Goal: Information Seeking & Learning: Learn about a topic

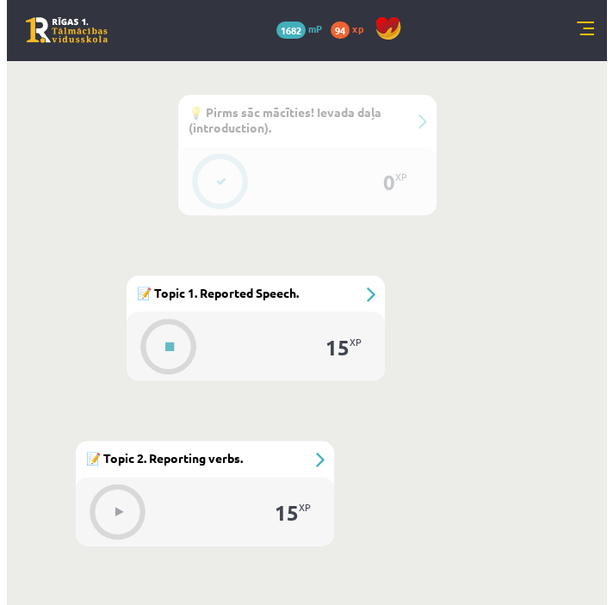
scroll to position [740, 0]
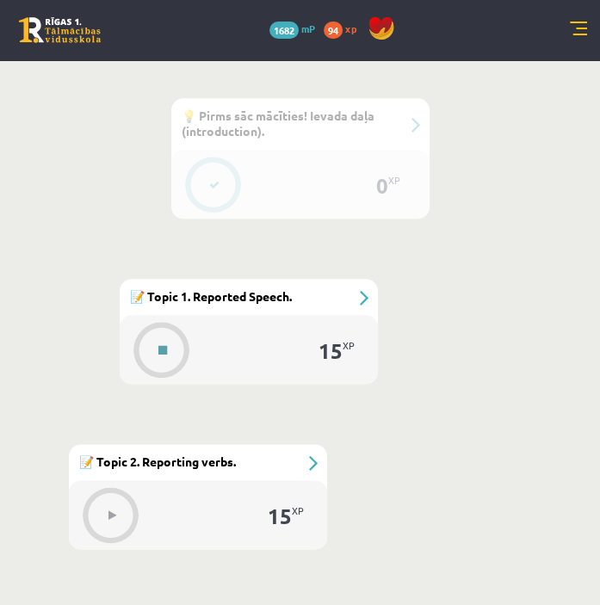
click at [171, 340] on button at bounding box center [163, 350] width 40 height 40
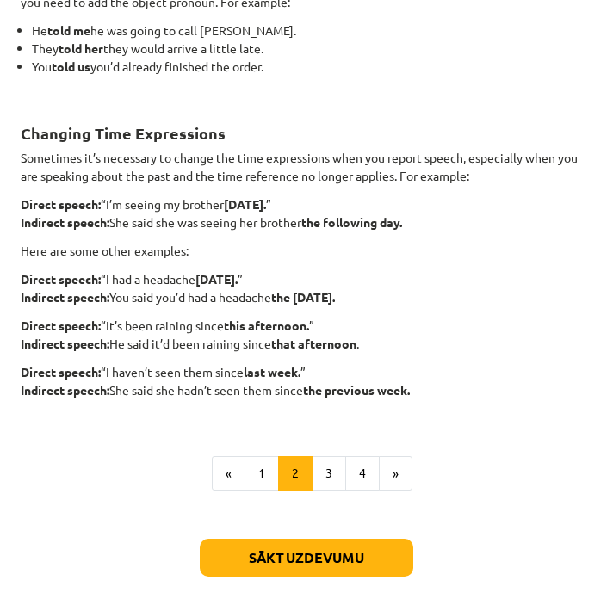
scroll to position [397, 0]
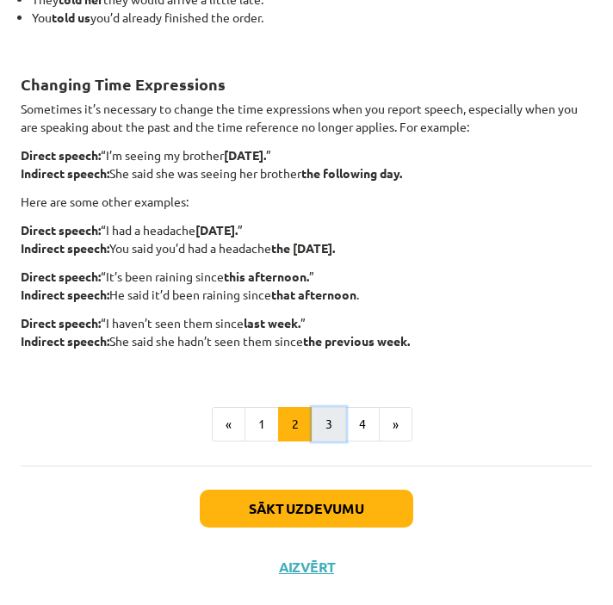
click at [324, 424] on button "3" at bounding box center [328, 424] width 34 height 34
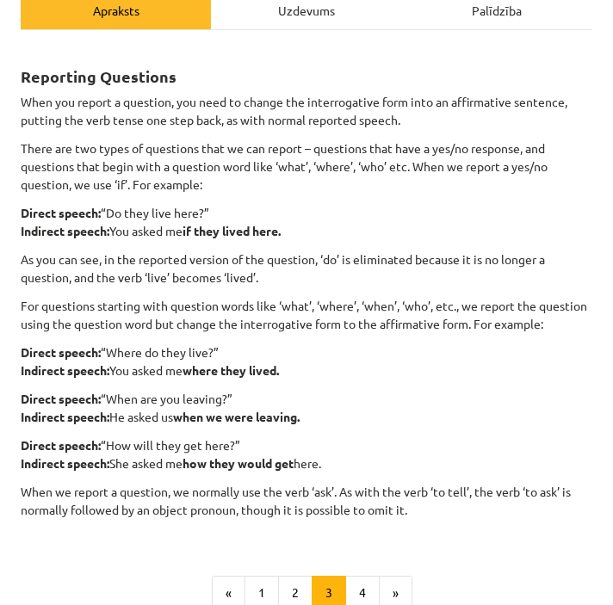
scroll to position [236, 0]
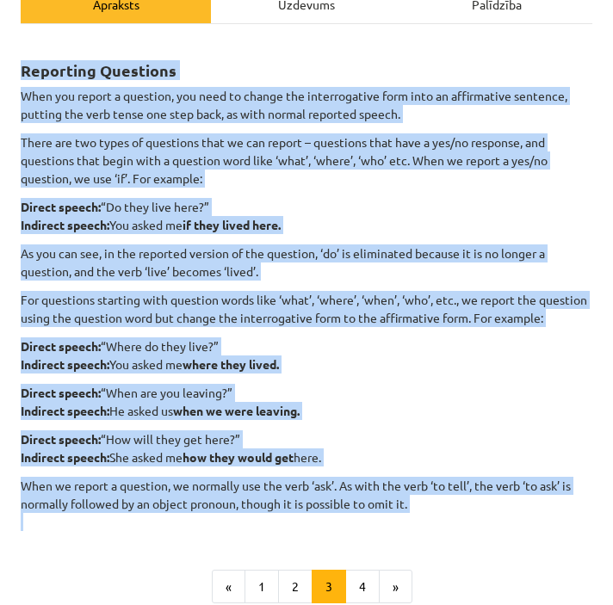
drag, startPoint x: 22, startPoint y: 71, endPoint x: 428, endPoint y: 533, distance: 615.7
click at [428, 531] on div "Reporting Questions When you report a question, you need to change the interrog…" at bounding box center [306, 285] width 571 height 491
copy div "Loremipsu Dolorsita Cons adi elitse d eiusmodt, inc utla et dolore mag aliquaen…"
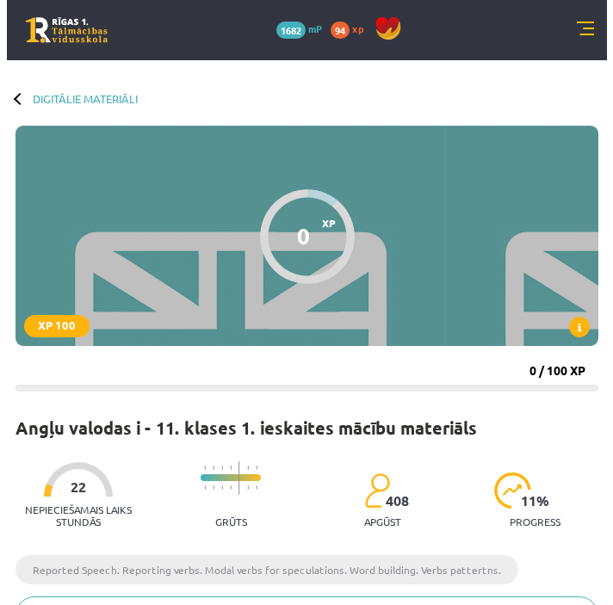
scroll to position [740, 0]
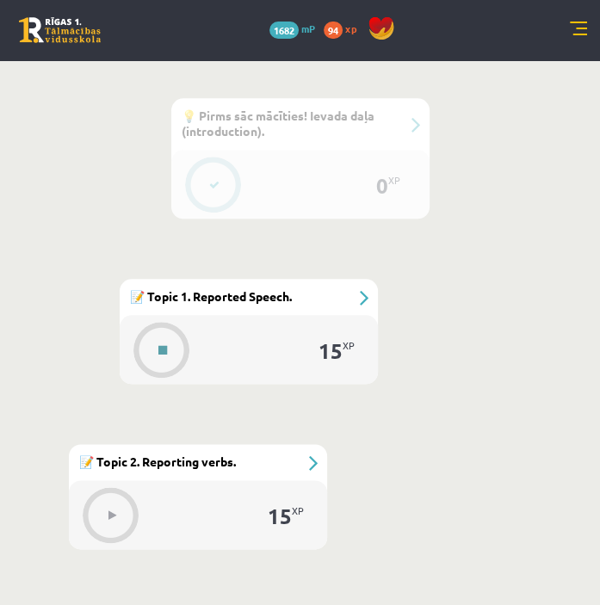
click at [180, 333] on div at bounding box center [162, 349] width 55 height 47
click at [159, 347] on icon at bounding box center [162, 350] width 9 height 10
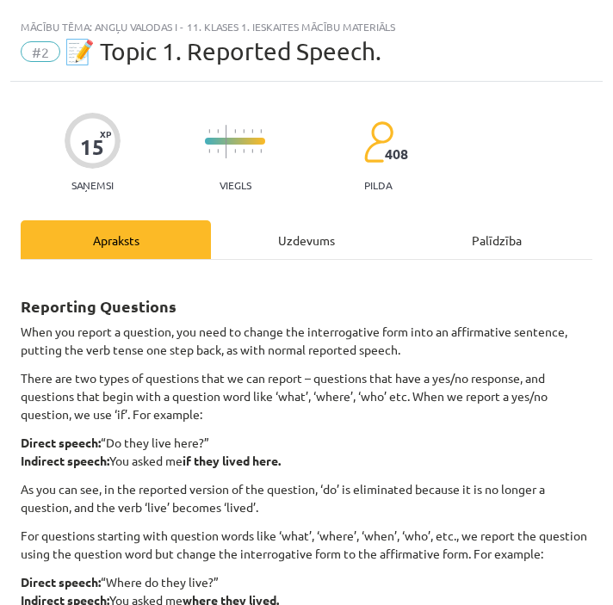
scroll to position [416, 0]
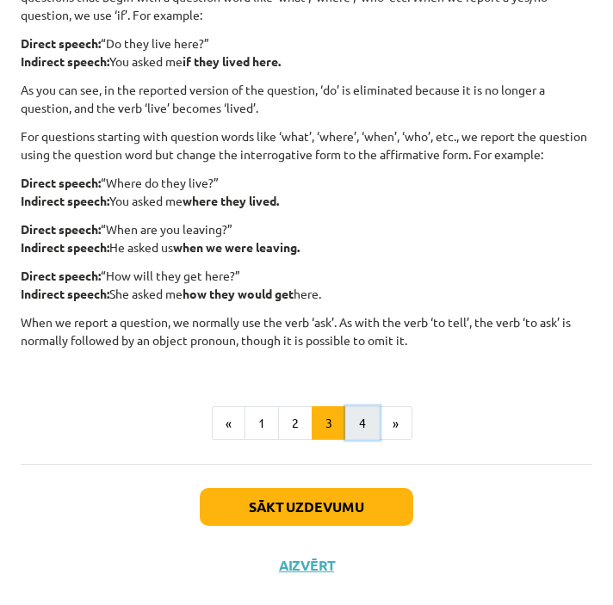
click at [363, 417] on button "4" at bounding box center [362, 423] width 34 height 34
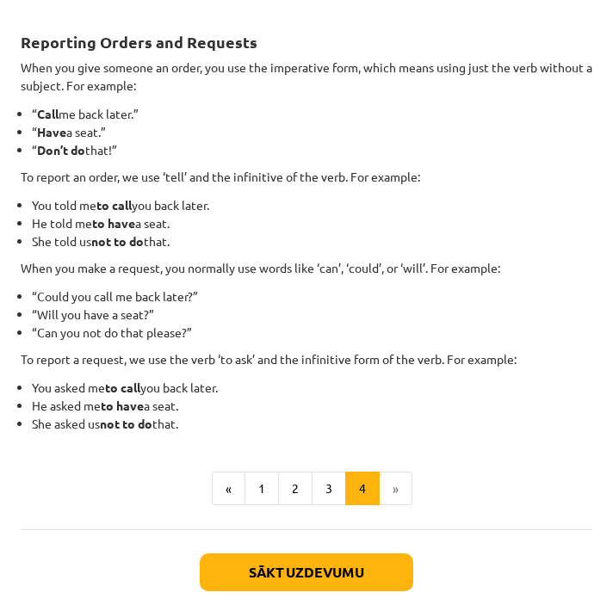
scroll to position [268, 0]
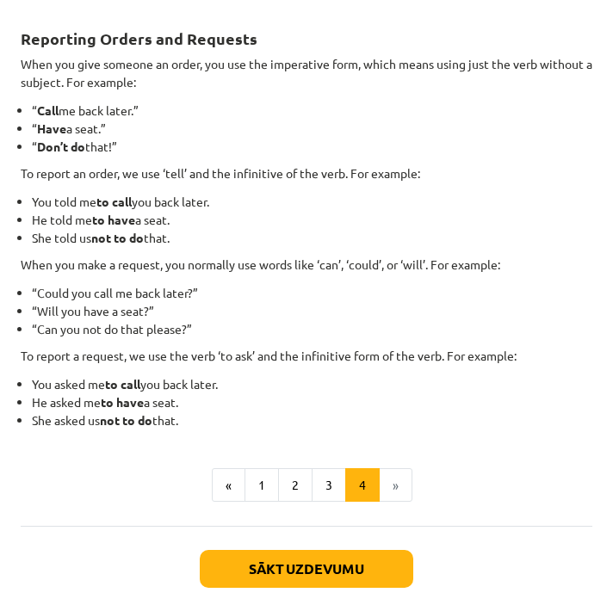
drag, startPoint x: 21, startPoint y: 36, endPoint x: 196, endPoint y: 409, distance: 411.8
click at [196, 409] on div "Reporting Orders and Requests When you give someone an order, you use the imper…" at bounding box center [306, 219] width 571 height 422
click at [11, 5] on div "15 XP Saņemsi Viegls 408 pilda Apraksts Uzdevums Palīdzība Reporting Orders and…" at bounding box center [306, 235] width 592 height 842
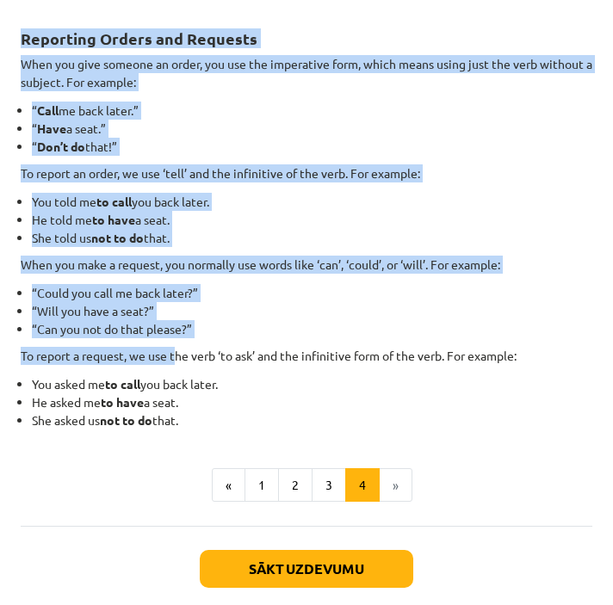
drag, startPoint x: 20, startPoint y: 40, endPoint x: 181, endPoint y: 360, distance: 358.2
click at [181, 360] on div "Reporting Orders and Requests When you give someone an order, you use the imper…" at bounding box center [306, 219] width 571 height 422
click at [18, 15] on div "15 XP Saņemsi Viegls 408 pilda Apraksts Uzdevums Palīdzība Reporting Orders and…" at bounding box center [306, 235] width 592 height 842
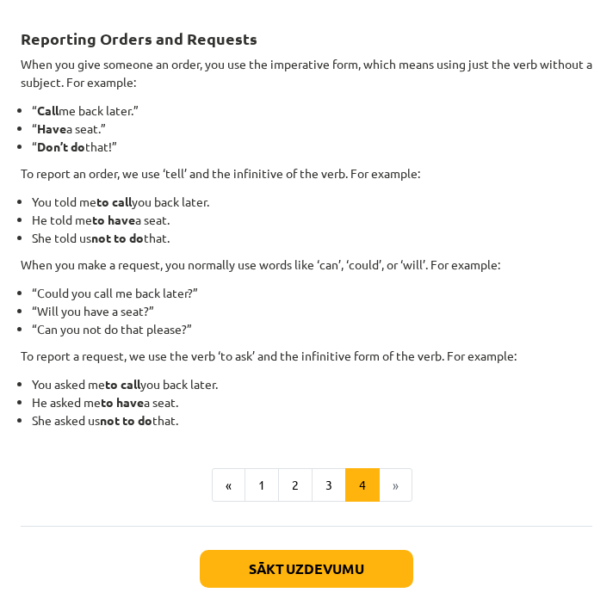
drag, startPoint x: 20, startPoint y: 40, endPoint x: 226, endPoint y: 415, distance: 428.2
click at [226, 415] on div "Reporting Orders and Requests When you give someone an order, you use the imper…" at bounding box center [306, 219] width 571 height 422
copy div "Reporting Orders and Requests When you give someone an order, you use the imper…"
click at [108, 219] on strong "to have" at bounding box center [113, 219] width 43 height 15
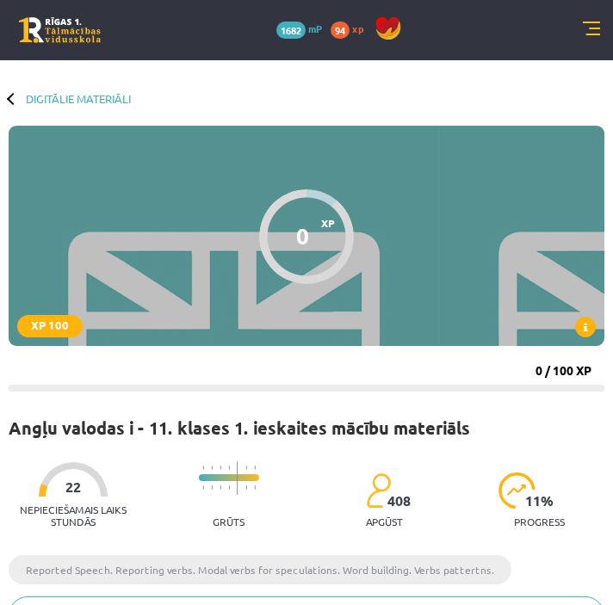
scroll to position [740, 0]
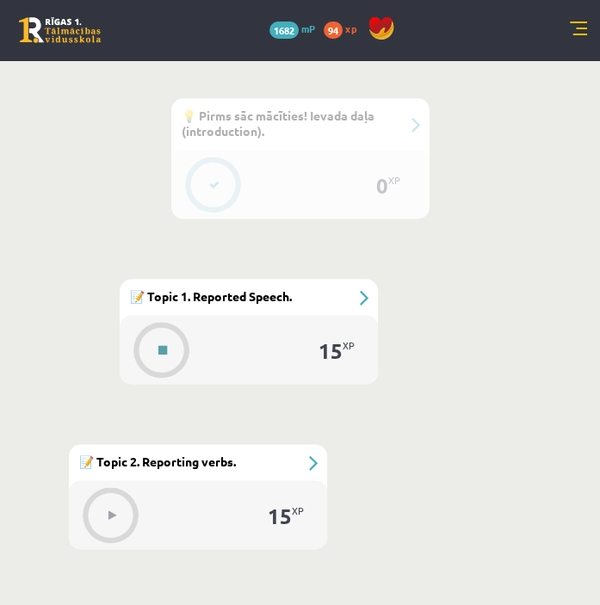
click at [160, 357] on button at bounding box center [163, 350] width 40 height 40
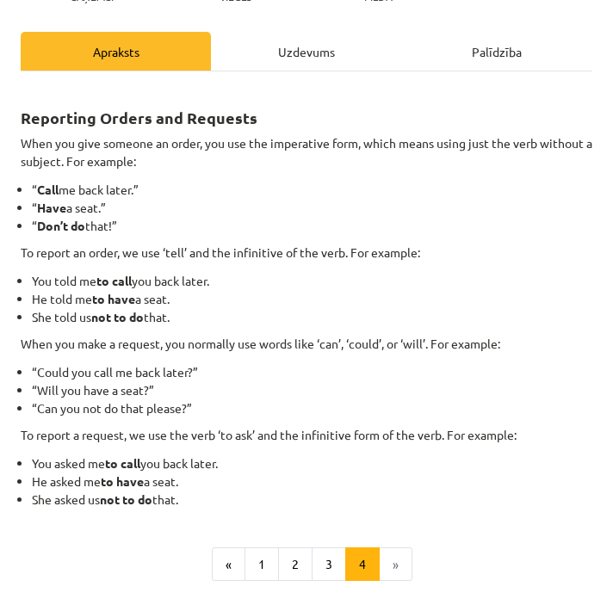
scroll to position [328, 0]
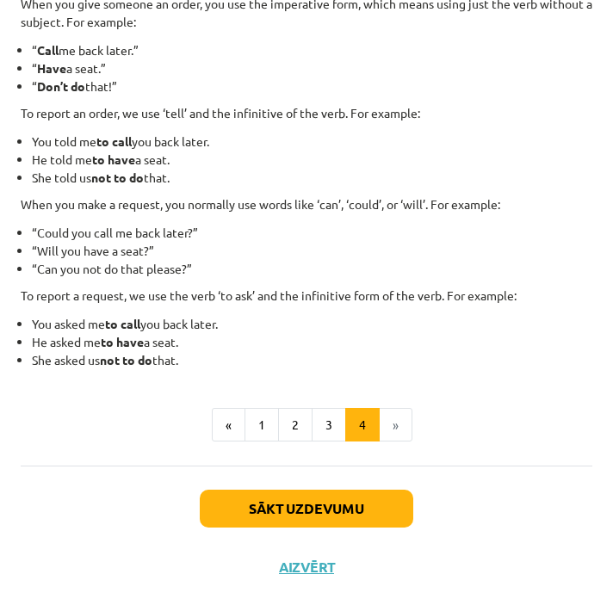
click at [392, 417] on li "»" at bounding box center [395, 425] width 33 height 34
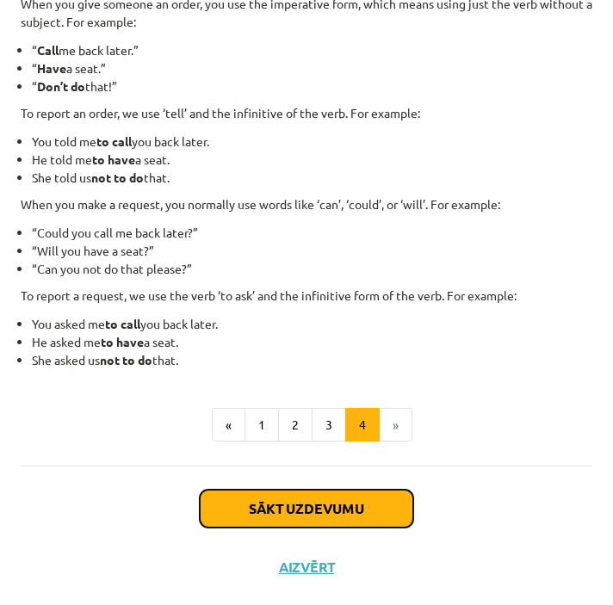
click at [334, 508] on button "Sākt uzdevumu" at bounding box center [306, 509] width 213 height 38
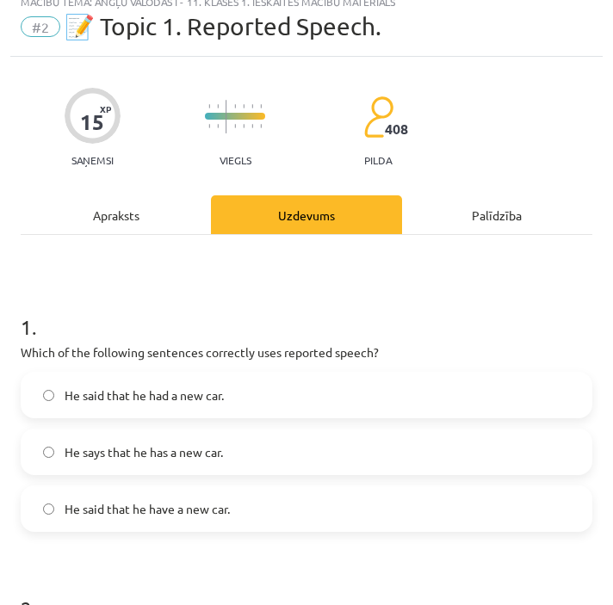
scroll to position [10, 0]
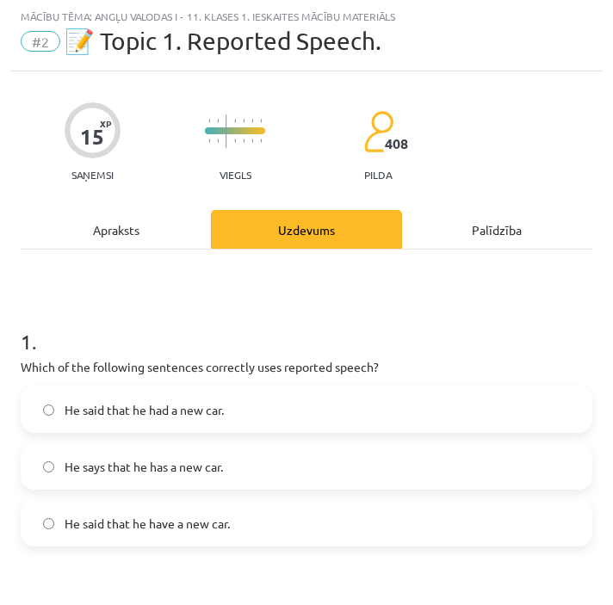
click at [235, 409] on label "He said that he had a new car." at bounding box center [306, 409] width 568 height 43
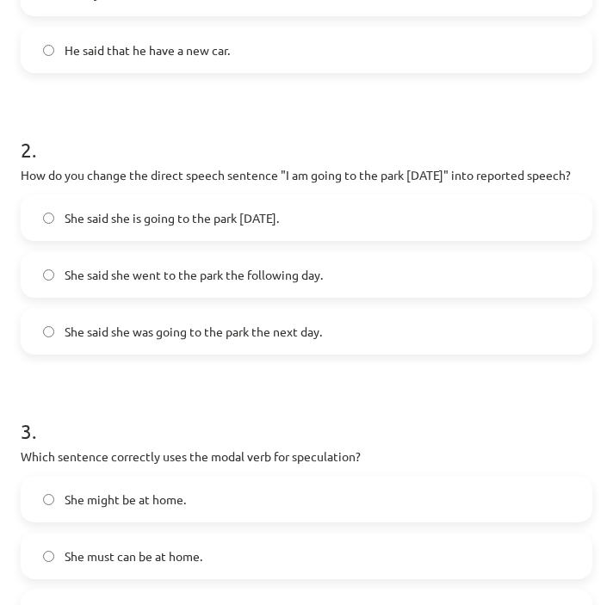
scroll to position [502, 0]
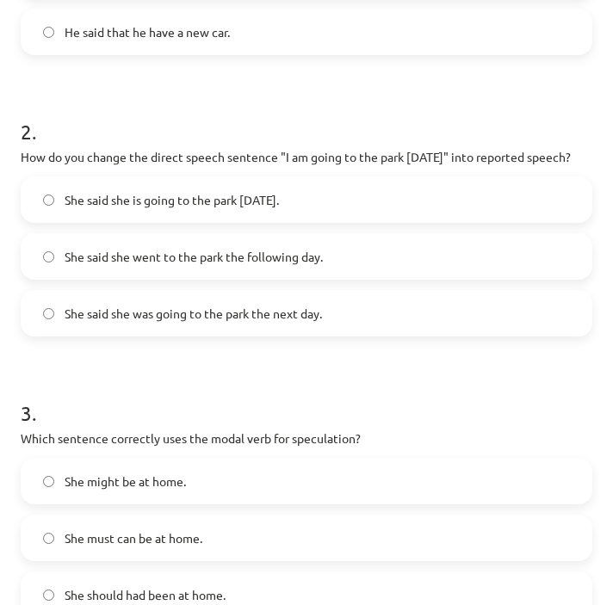
click at [217, 323] on span "She said she was going to the park the next day." at bounding box center [193, 314] width 257 height 18
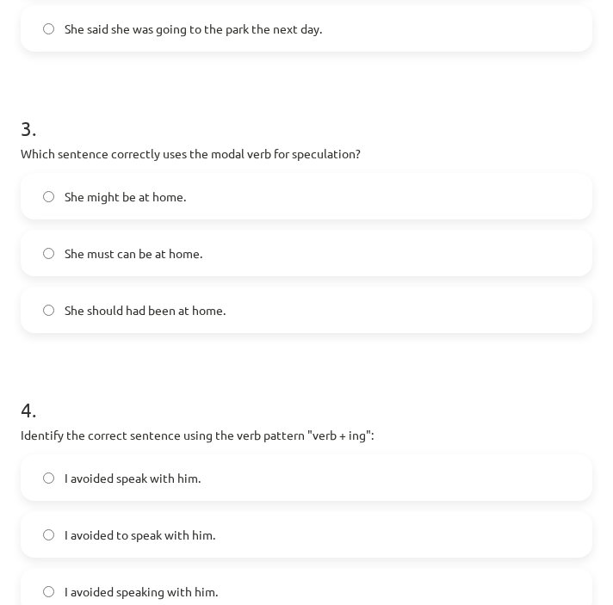
scroll to position [807, 0]
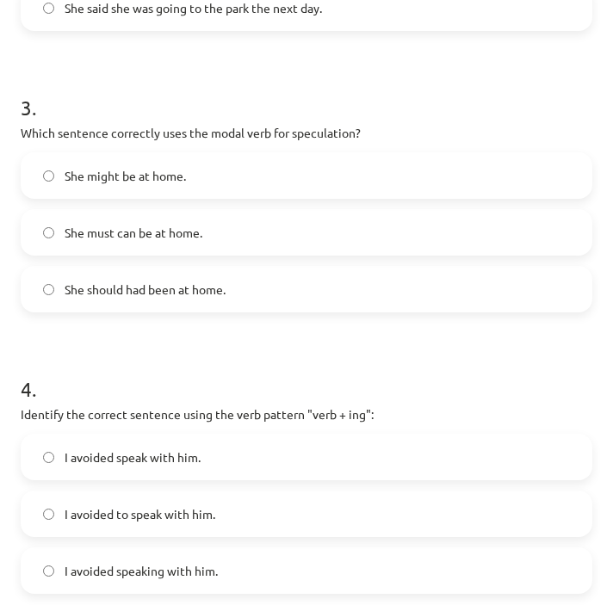
click at [121, 311] on label "She should had been at home." at bounding box center [306, 289] width 568 height 43
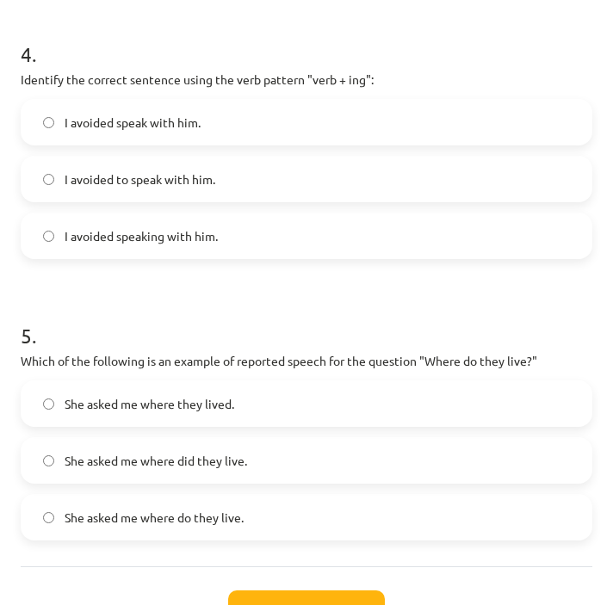
scroll to position [1139, 0]
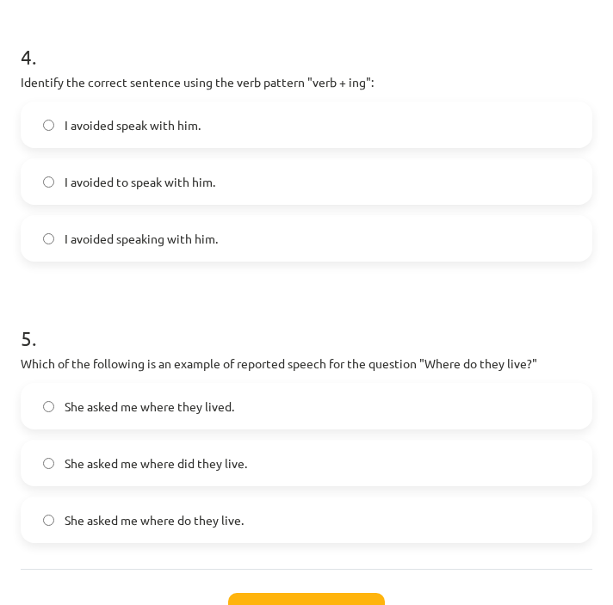
click at [268, 241] on label "I avoided speaking with him." at bounding box center [306, 238] width 568 height 43
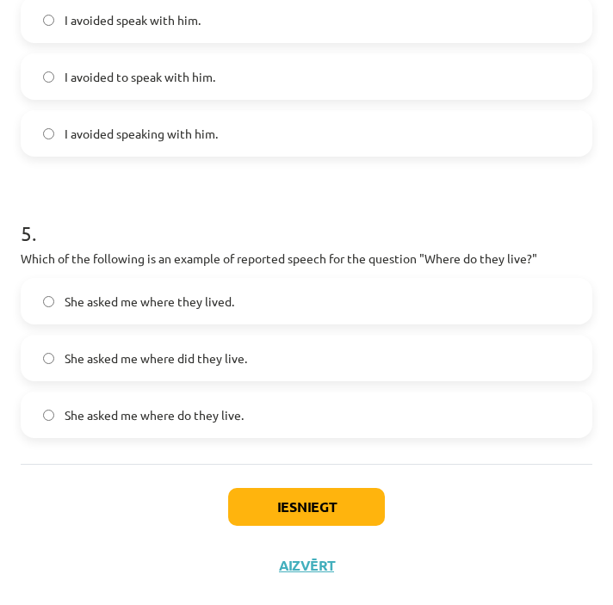
scroll to position [1261, 0]
click at [241, 304] on label "She asked me where they lived." at bounding box center [306, 301] width 568 height 43
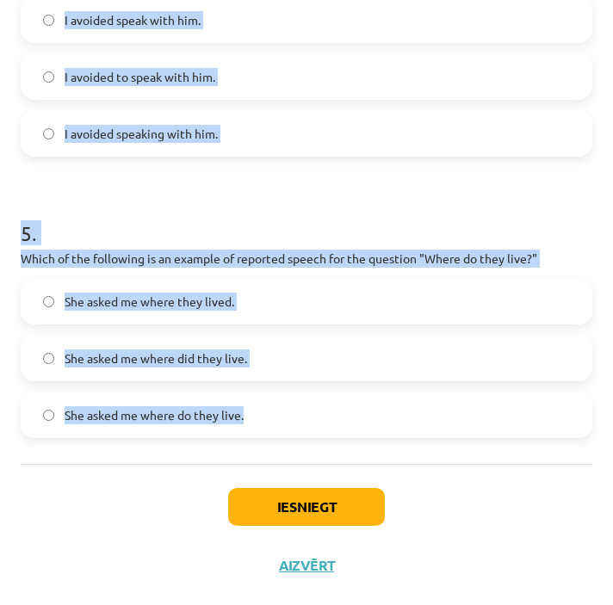
drag, startPoint x: 22, startPoint y: 164, endPoint x: 297, endPoint y: 419, distance: 375.0
copy form "1 . Which of the following sentences correctly uses reported speech? He said th…"
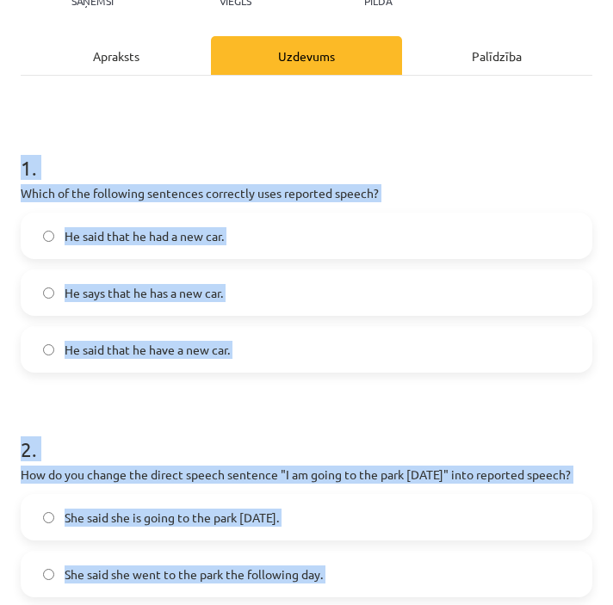
scroll to position [186, 0]
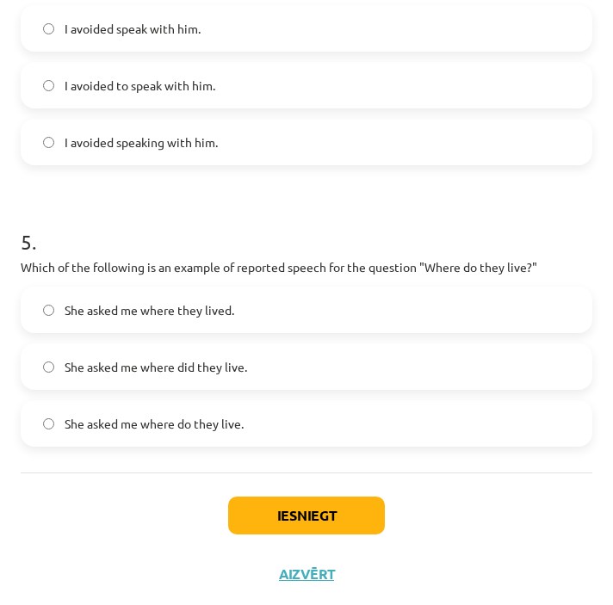
scroll to position [1261, 0]
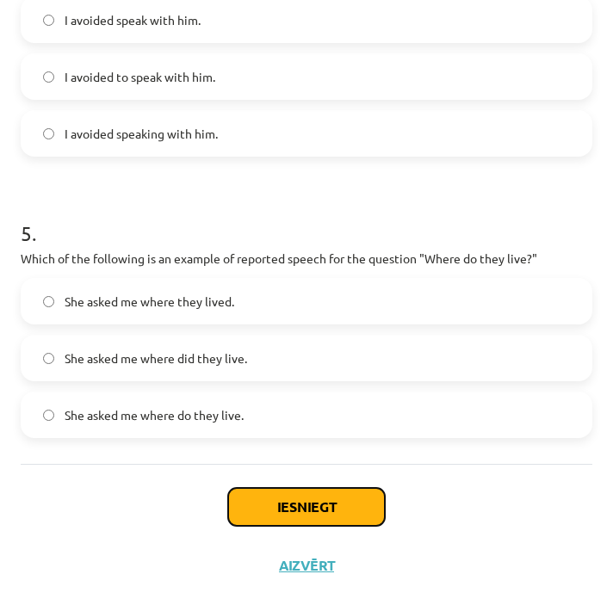
click at [291, 503] on button "Iesniegt" at bounding box center [306, 507] width 157 height 38
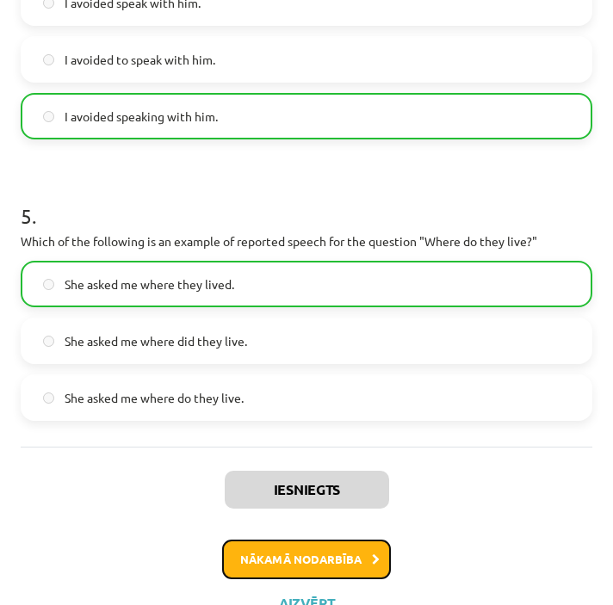
click at [256, 564] on button "Nākamā nodarbība" at bounding box center [306, 559] width 169 height 40
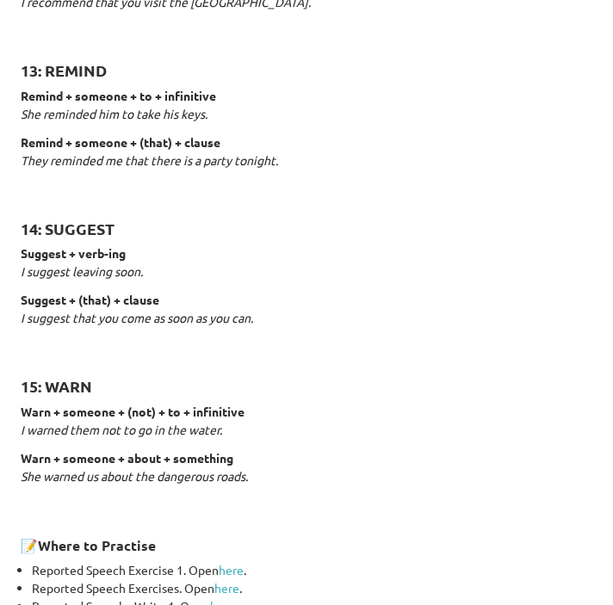
scroll to position [2622, 0]
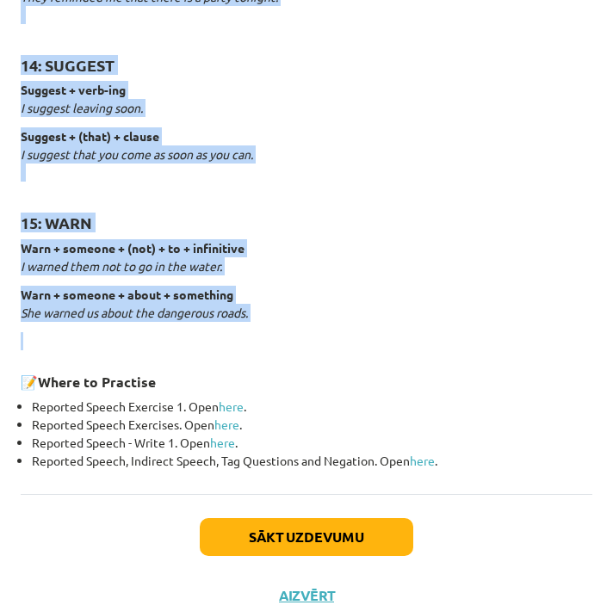
drag, startPoint x: 228, startPoint y: 70, endPoint x: 324, endPoint y: 325, distance: 272.8
copy div "Reporting verbs 1: SAY say + (that) + clause She said (that) she had already ea…"
